Goal: Navigation & Orientation: Find specific page/section

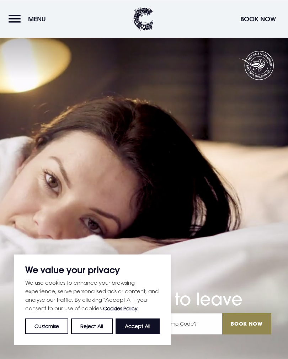
click at [14, 17] on button "Menu" at bounding box center [29, 18] width 41 height 15
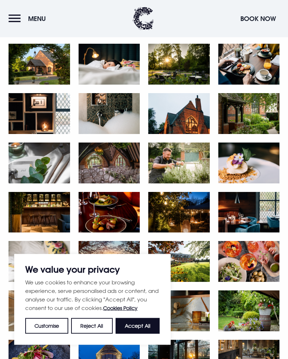
click at [142, 334] on button "Accept All" at bounding box center [138, 326] width 44 height 16
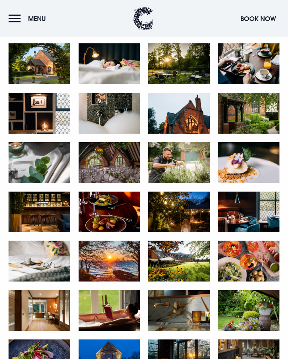
checkbox input "true"
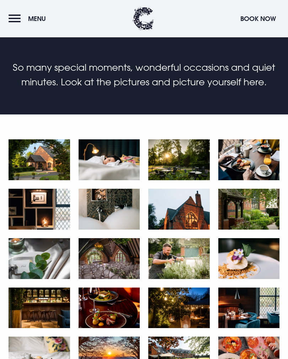
scroll to position [0, 0]
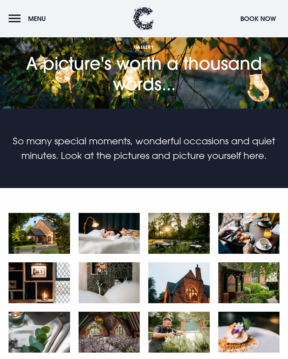
click at [13, 21] on button "Menu" at bounding box center [29, 18] width 41 height 15
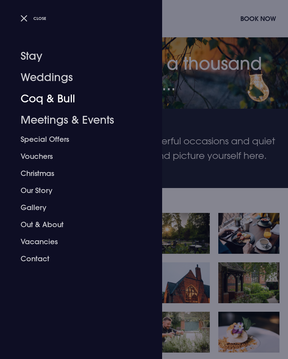
click at [58, 96] on link "Coq & Bull" at bounding box center [77, 98] width 112 height 21
